Goal: Navigation & Orientation: Go to known website

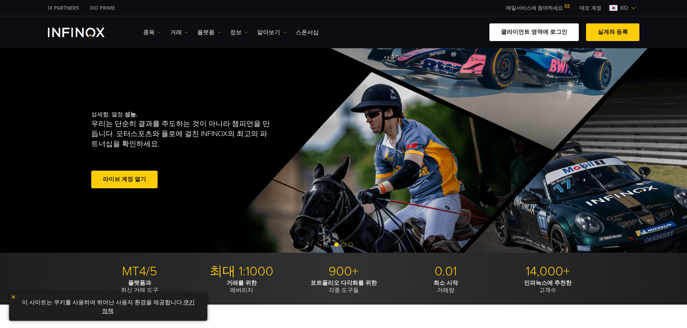
click at [329, 34] on link "클라이언트 영역에 로그인" at bounding box center [533, 32] width 89 height 18
click at [329, 36] on link "클라이언트 영역에 로그인" at bounding box center [533, 32] width 89 height 18
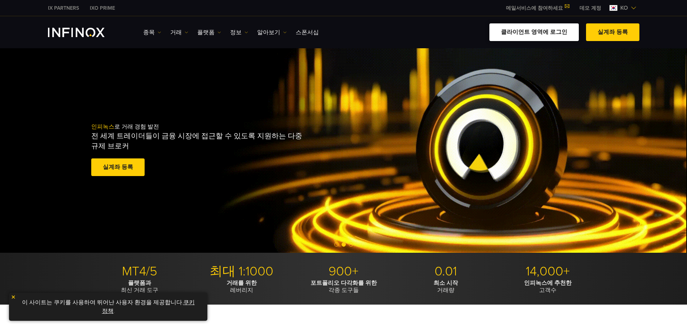
click at [329, 36] on link "클라이언트 영역에 로그인" at bounding box center [533, 32] width 89 height 18
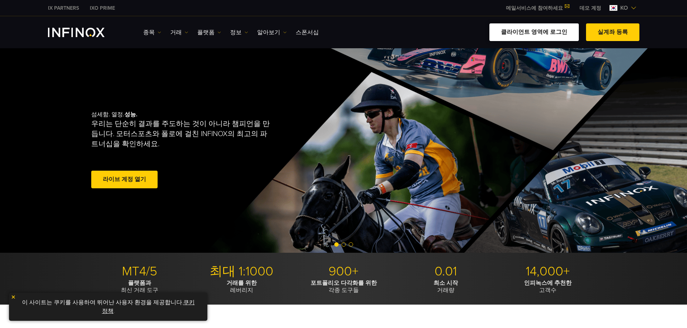
drag, startPoint x: 0, startPoint y: 0, endPoint x: 541, endPoint y: 33, distance: 542.1
click at [541, 33] on link "클라이언트 영역에 로그인" at bounding box center [533, 32] width 89 height 18
